Goal: Entertainment & Leisure: Consume media (video, audio)

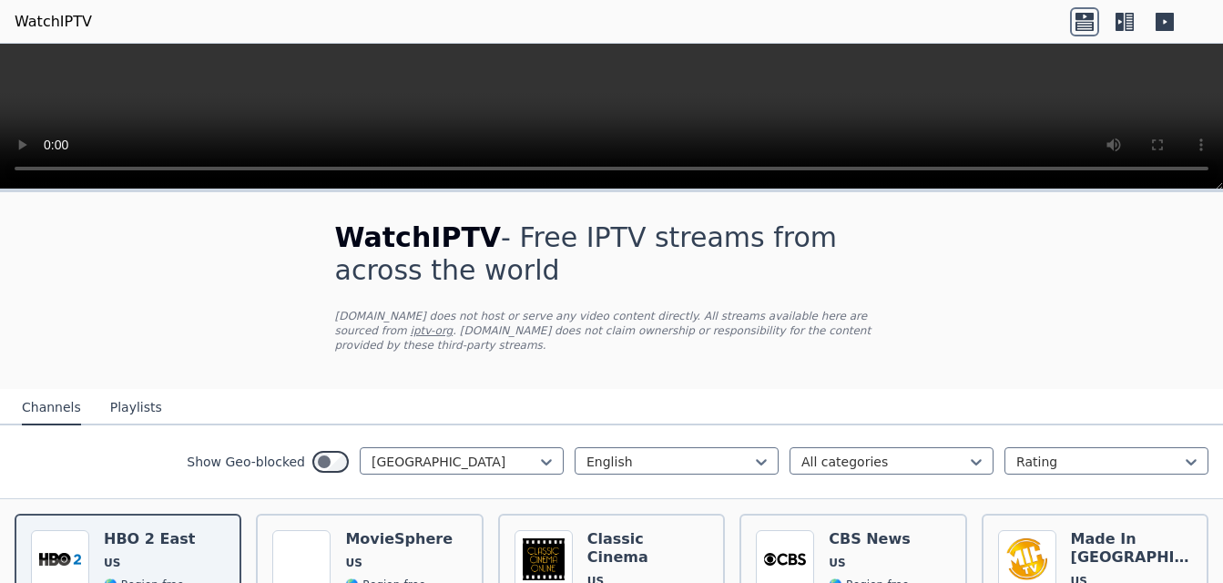
click at [127, 396] on button "Playlists" at bounding box center [136, 408] width 52 height 35
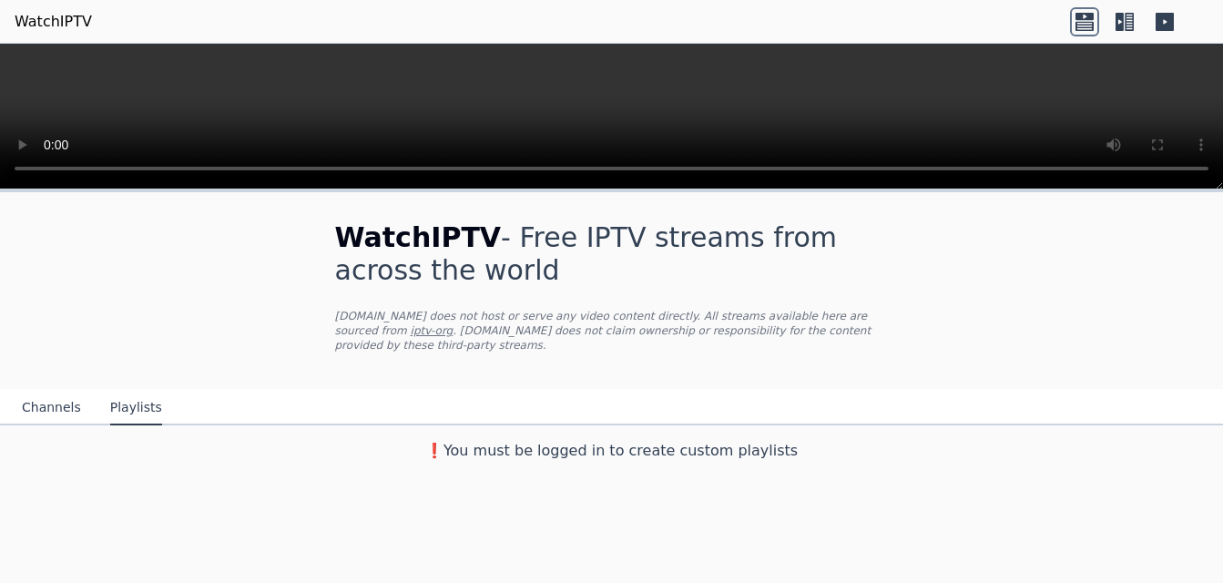
click at [1175, 224] on div "WatchIPTV - Free IPTV streams from across the world [DOMAIN_NAME] does not host…" at bounding box center [611, 330] width 1223 height 277
click at [47, 391] on button "Channels" at bounding box center [51, 408] width 59 height 35
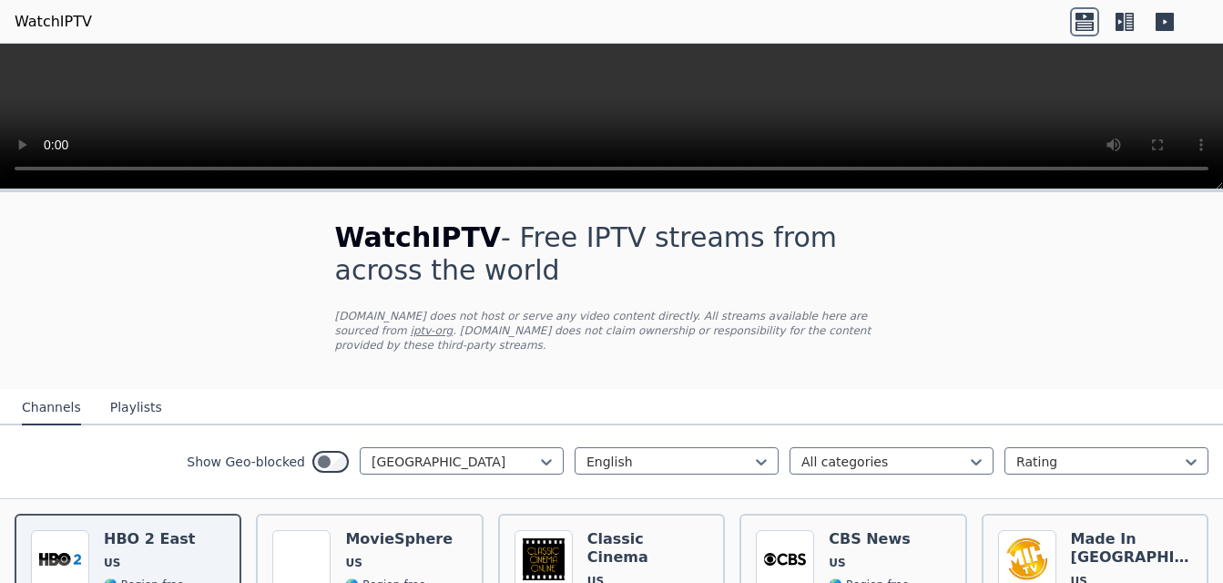
click at [1083, 20] on icon at bounding box center [1084, 21] width 29 height 29
click at [1083, 26] on icon at bounding box center [1084, 21] width 29 height 29
click at [1131, 17] on icon at bounding box center [1124, 21] width 29 height 29
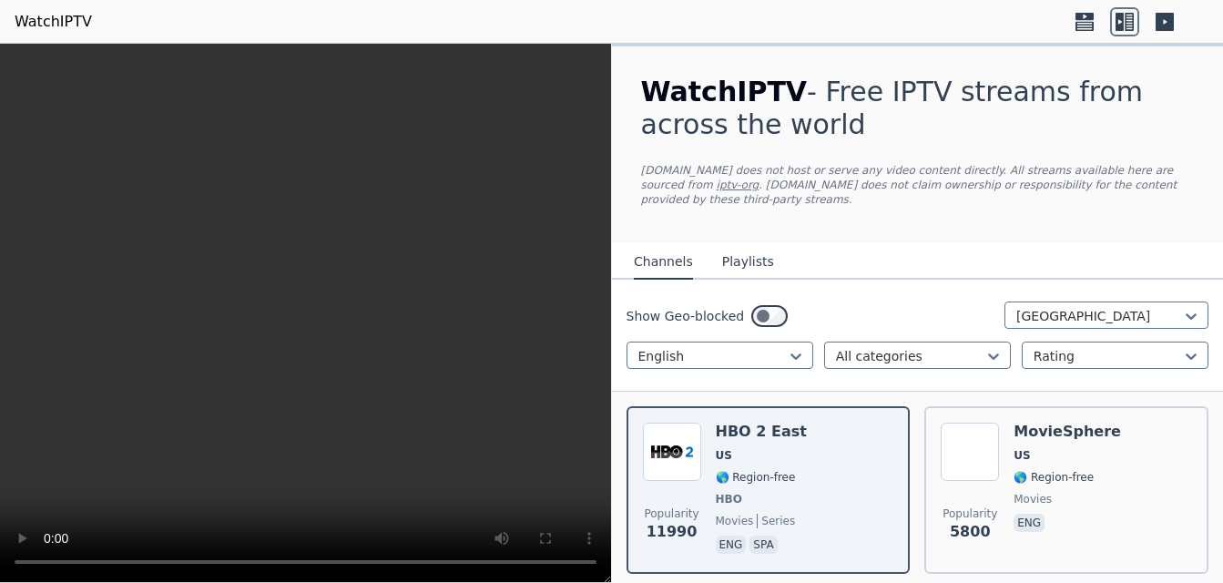
click at [1131, 17] on icon at bounding box center [1124, 21] width 29 height 29
click at [1079, 25] on icon at bounding box center [1084, 25] width 18 height 9
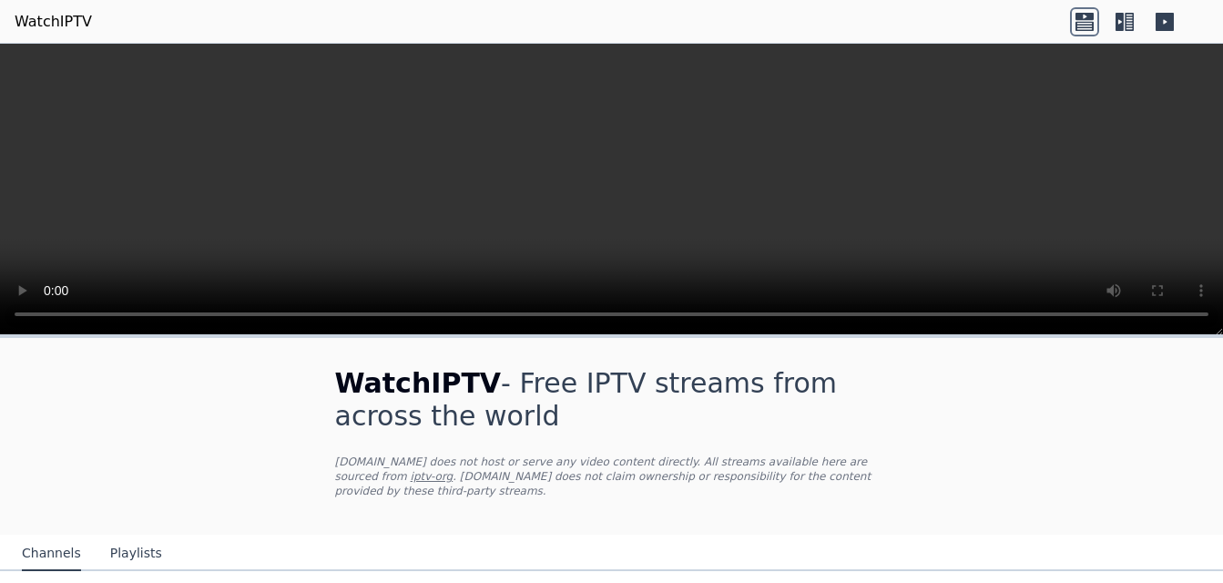
click at [1166, 20] on icon at bounding box center [1164, 22] width 18 height 18
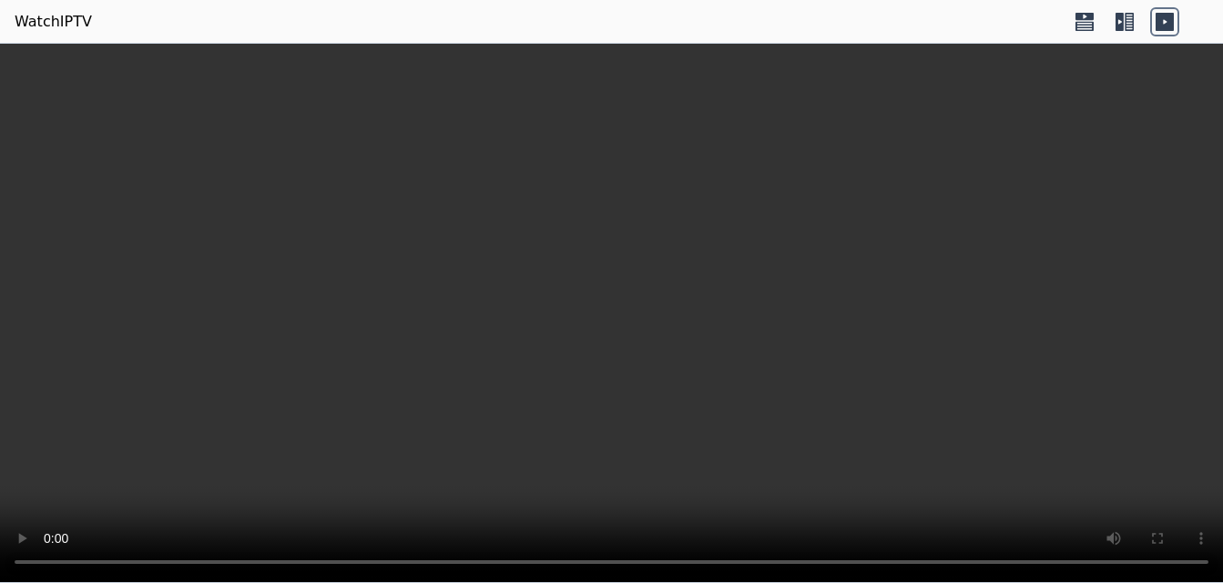
click at [1166, 18] on icon at bounding box center [1164, 22] width 18 height 18
click at [1087, 22] on icon at bounding box center [1084, 25] width 18 height 9
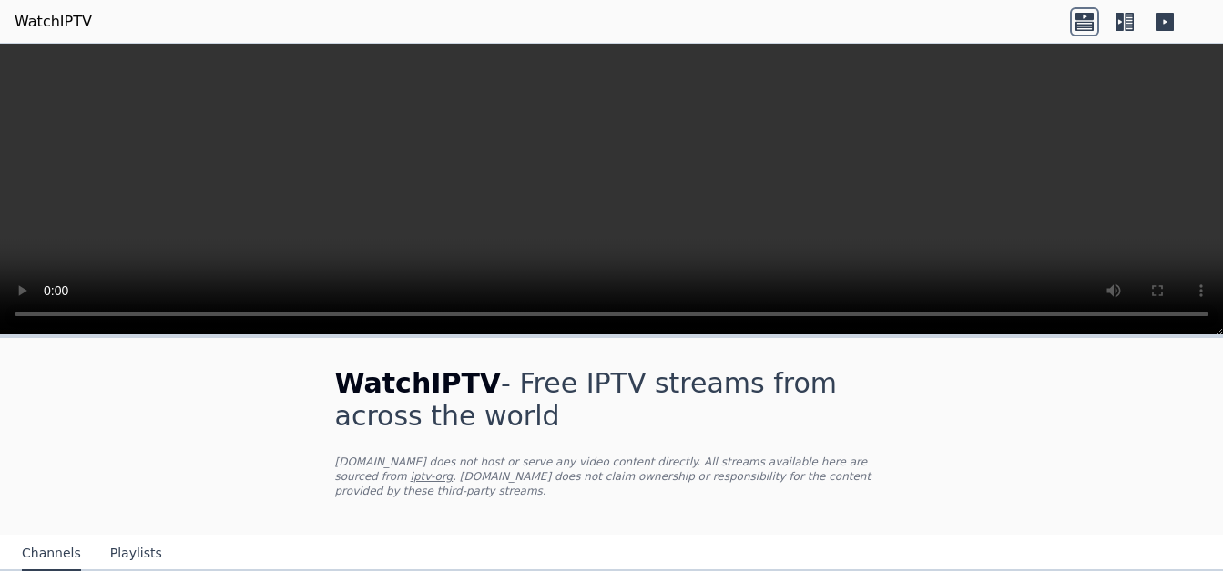
click at [1087, 22] on icon at bounding box center [1084, 25] width 18 height 9
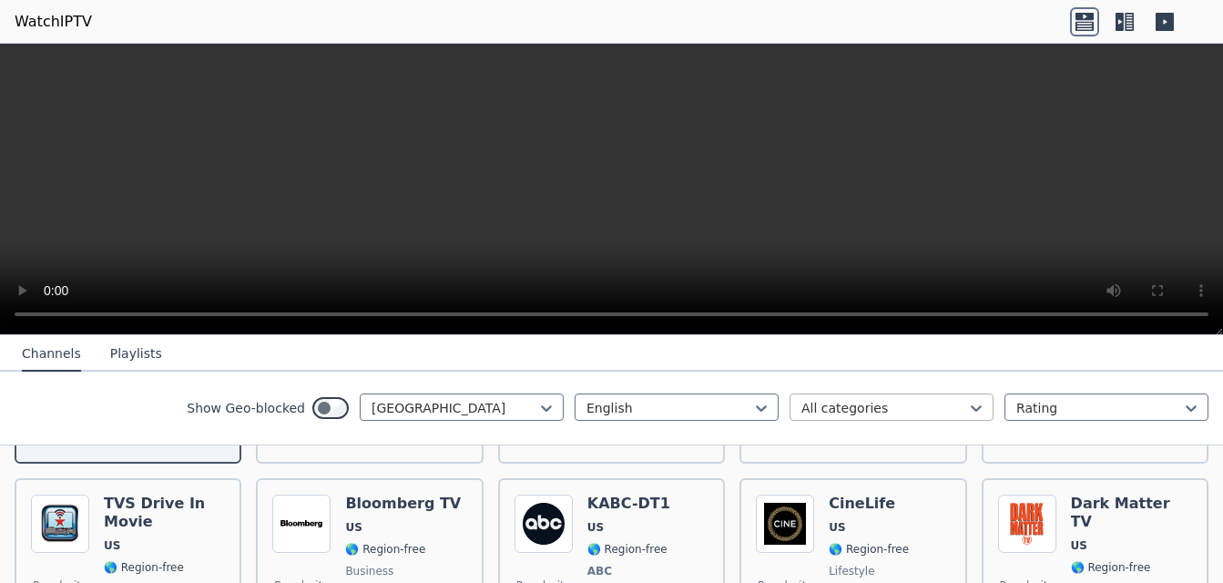
scroll to position [364, 0]
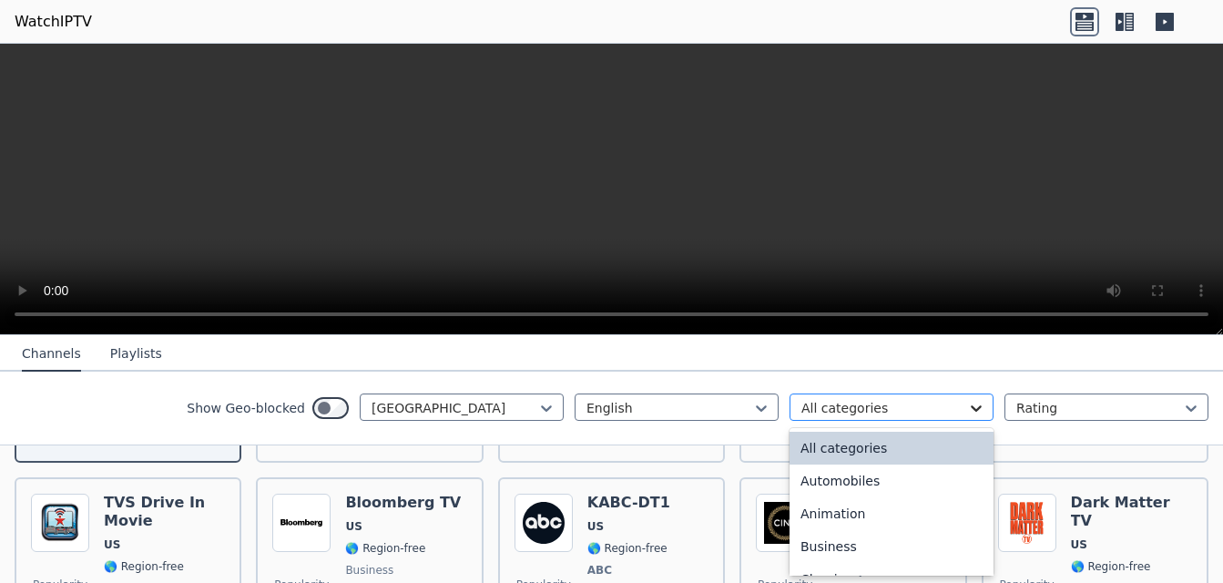
click at [971, 412] on icon at bounding box center [976, 408] width 11 height 6
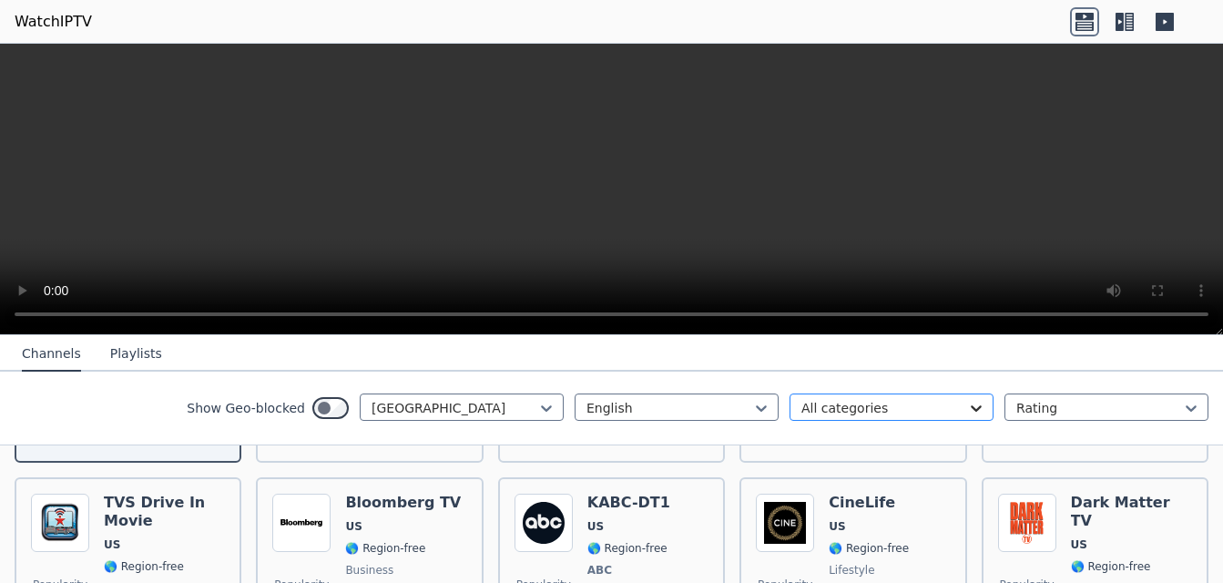
click at [971, 412] on icon at bounding box center [976, 408] width 11 height 6
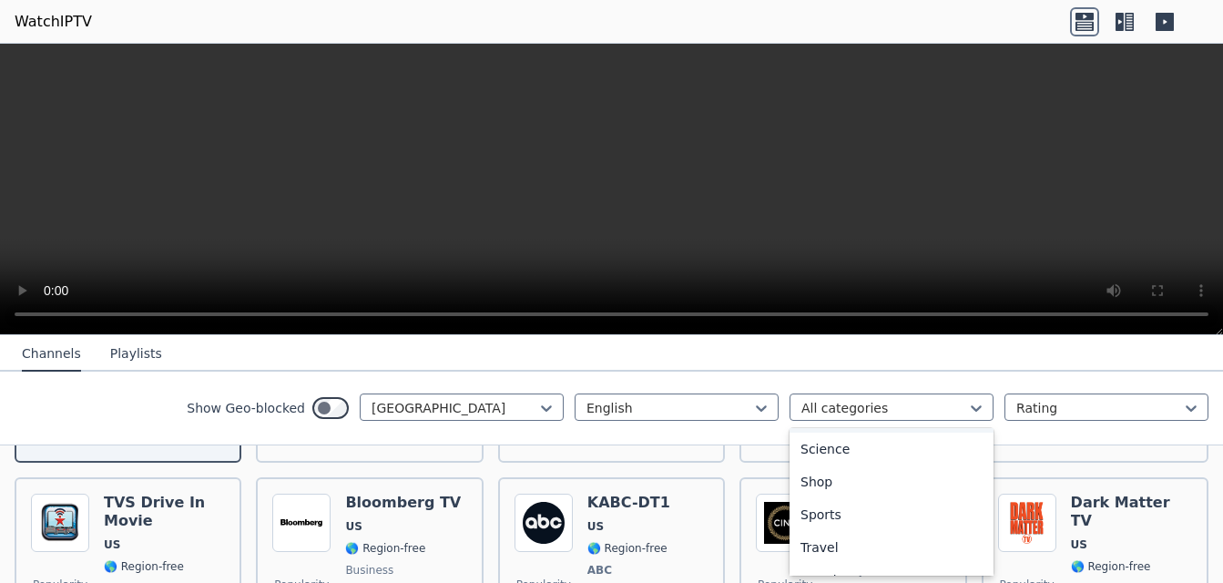
scroll to position [843, 0]
click at [967, 411] on icon at bounding box center [976, 408] width 18 height 18
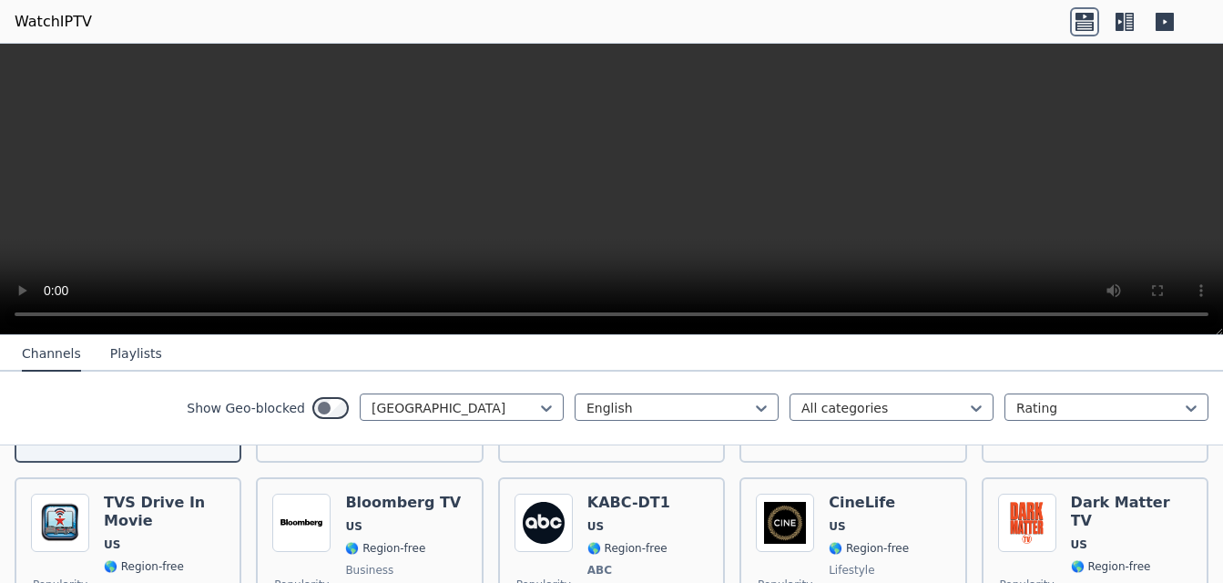
click at [142, 352] on button "Playlists" at bounding box center [136, 354] width 52 height 35
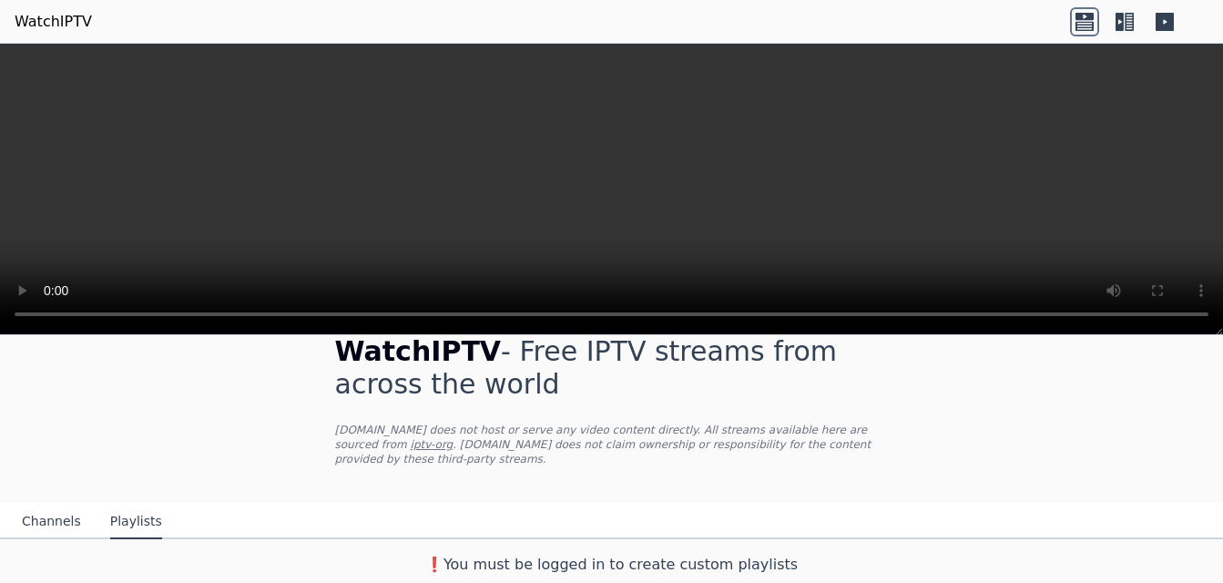
scroll to position [17, 0]
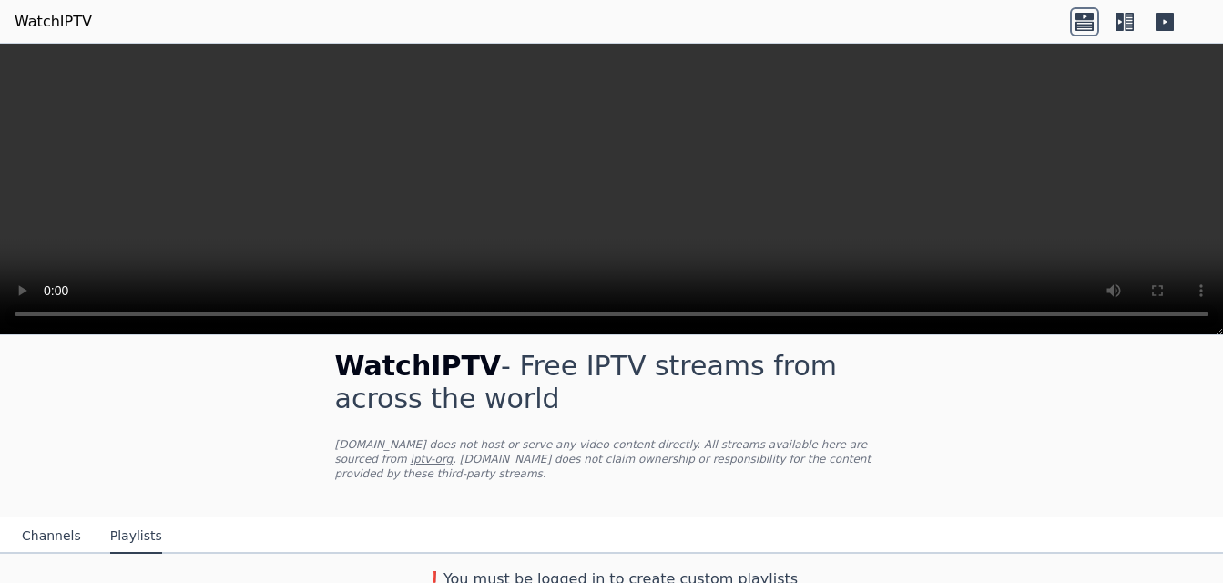
click at [453, 452] on link "iptv-org" at bounding box center [432, 458] width 43 height 13
click at [1089, 24] on icon at bounding box center [1084, 21] width 29 height 29
click at [1083, 24] on icon at bounding box center [1084, 21] width 29 height 29
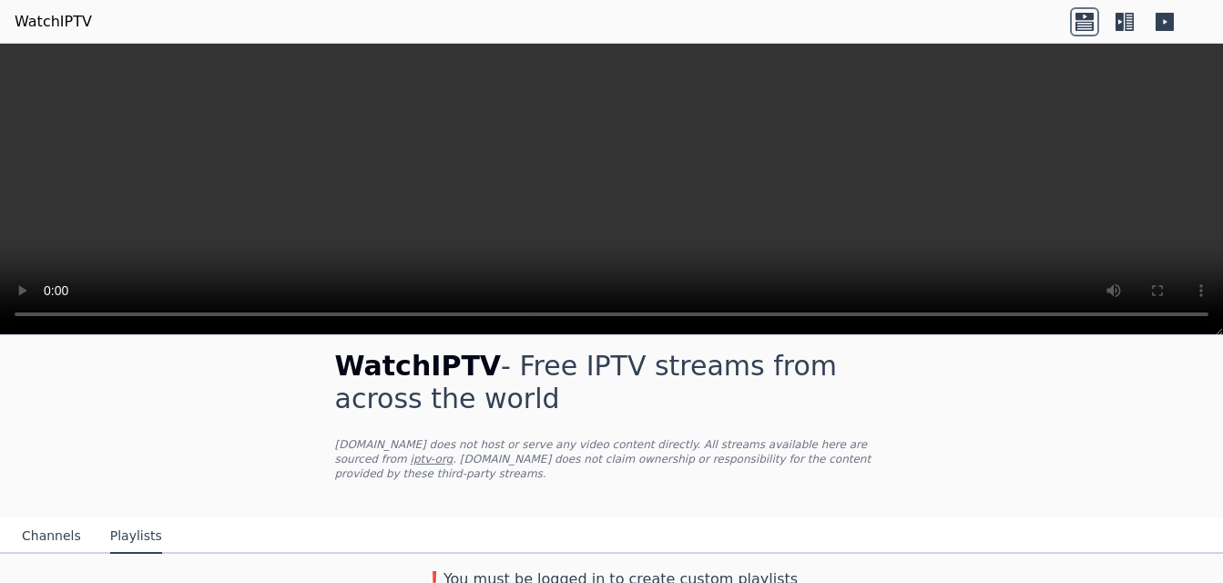
click at [1083, 24] on icon at bounding box center [1084, 21] width 29 height 29
click at [1124, 20] on icon at bounding box center [1124, 21] width 29 height 29
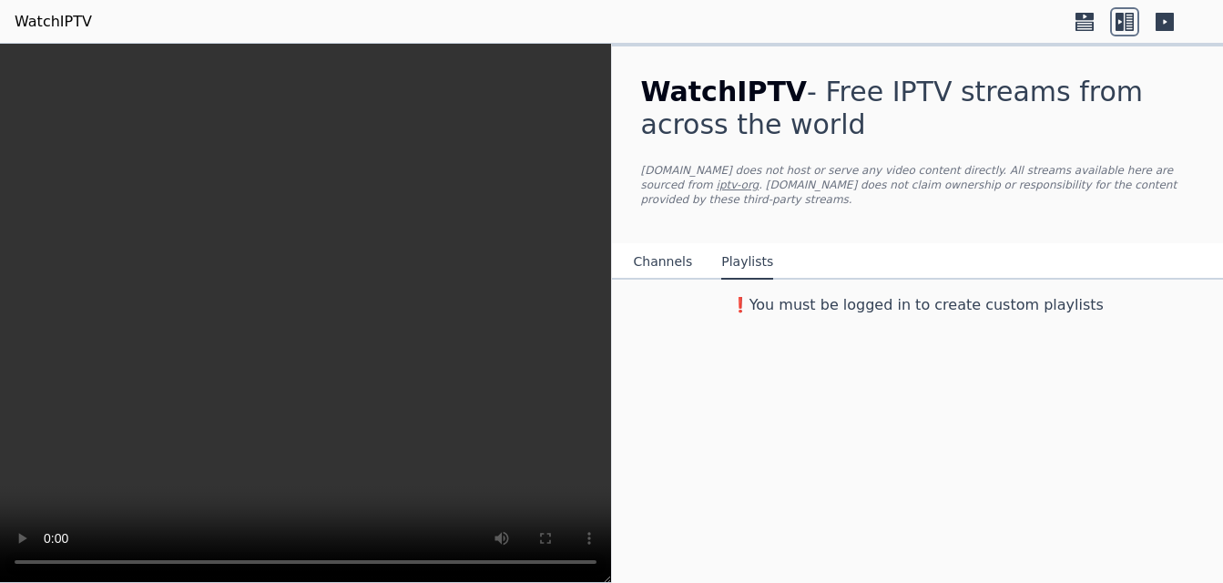
scroll to position [0, 0]
click at [1124, 20] on icon at bounding box center [1124, 21] width 29 height 29
click at [676, 249] on button "Channels" at bounding box center [663, 262] width 59 height 35
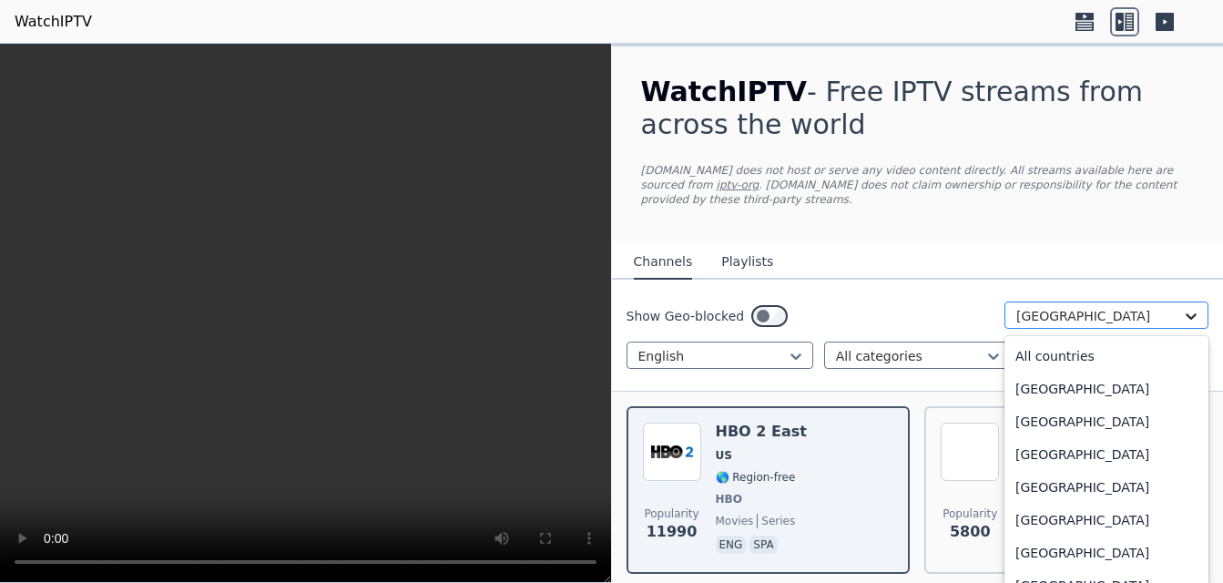
click at [1182, 307] on icon at bounding box center [1191, 316] width 18 height 18
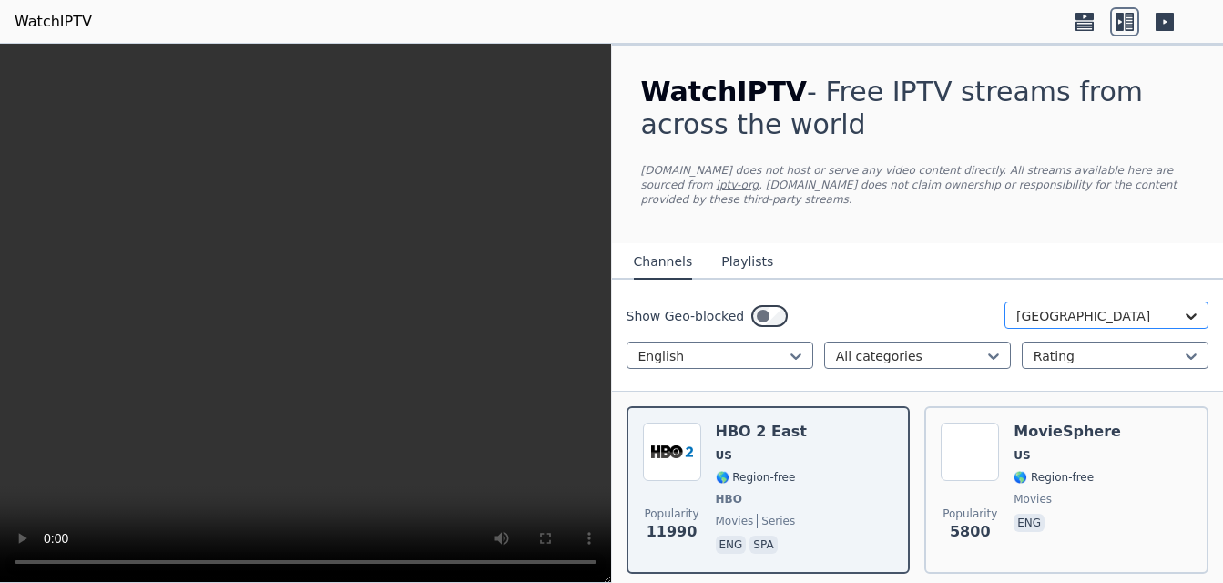
click at [1182, 307] on icon at bounding box center [1191, 316] width 18 height 18
click at [984, 347] on icon at bounding box center [993, 356] width 18 height 18
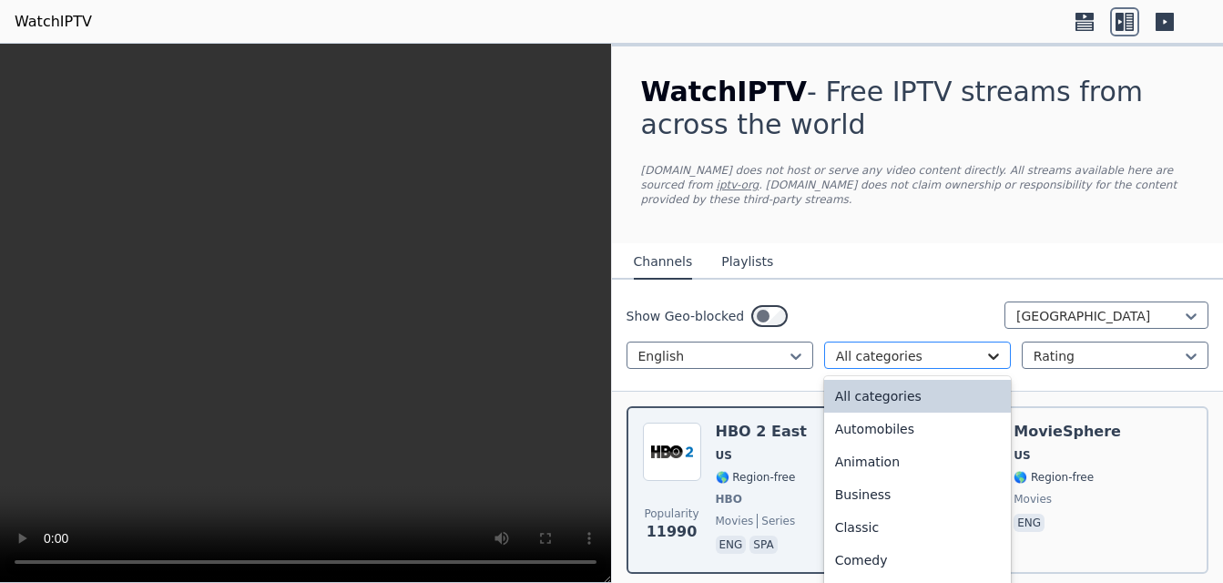
click at [985, 347] on icon at bounding box center [993, 356] width 18 height 18
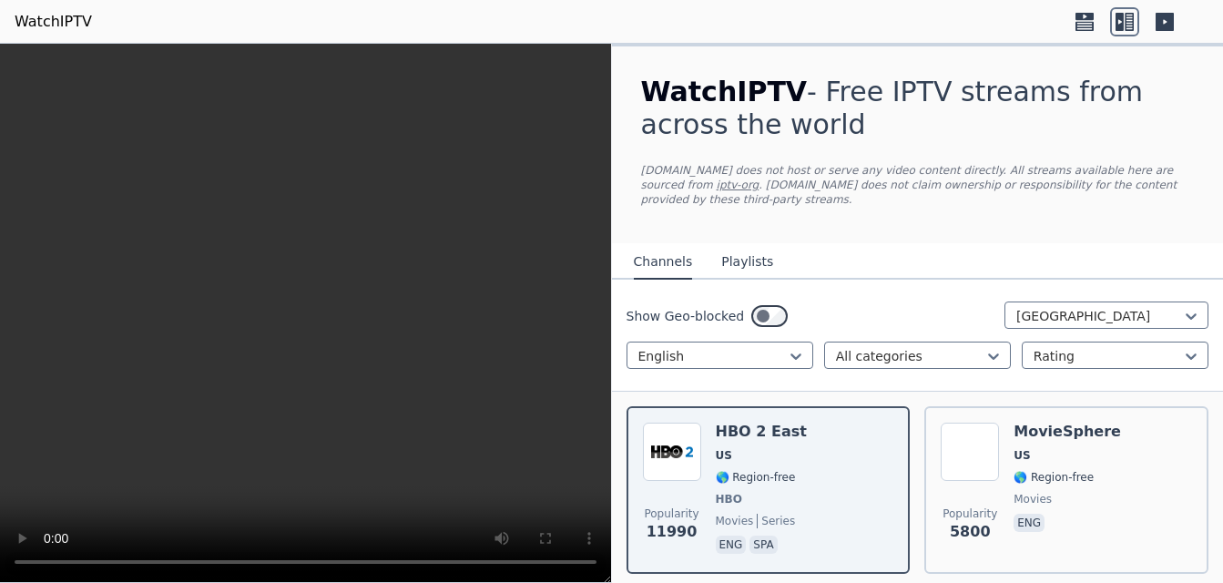
click at [759, 178] on link "iptv-org" at bounding box center [738, 184] width 43 height 13
